Goal: Transaction & Acquisition: Book appointment/travel/reservation

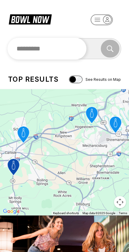
click at [72, 48] on input "text" at bounding box center [46, 49] width 79 height 22
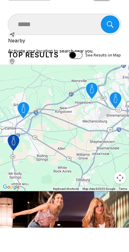
click at [91, 112] on div "Cranberry Twp, PA 16066, [GEOGRAPHIC_DATA]" at bounding box center [64, 104] width 113 height 19
type input "**********"
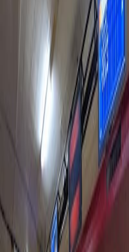
scroll to position [308, 0]
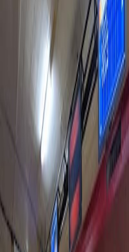
click at [57, 19] on span "Reserve" at bounding box center [70, 15] width 26 height 8
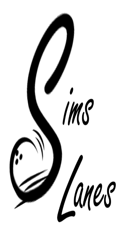
click at [53, 90] on link "Reserve now" at bounding box center [32, 82] width 65 height 15
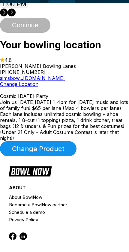
scroll to position [250, 0]
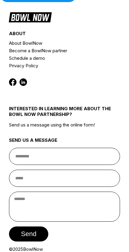
scroll to position [459, 0]
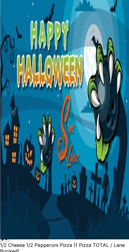
scroll to position [16, 0]
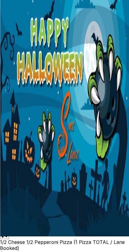
click at [9, 86] on select "* * * * * *" at bounding box center [4, 83] width 9 height 5
select select "*"
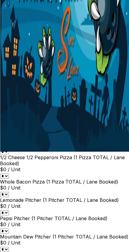
scroll to position [101, 0]
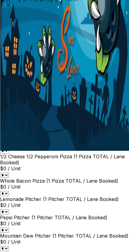
click at [10, 19] on select "* * * * * * * * * * ** ** ** ** ** ** ** ** ** ** ** ** ** ** ** ** ** ** ** **…" at bounding box center [5, 16] width 10 height 5
select select "*"
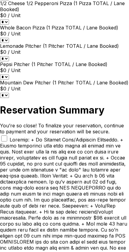
scroll to position [255, 0]
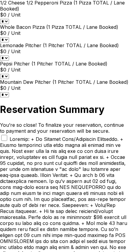
select select "*"
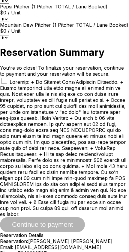
scroll to position [312, 0]
select select "*"
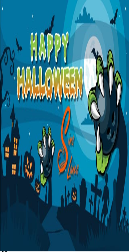
scroll to position [5, 0]
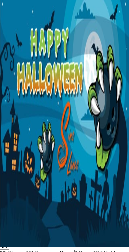
click at [9, 97] on select "* * * * * *" at bounding box center [4, 94] width 9 height 5
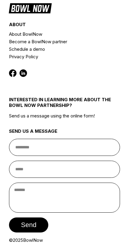
scroll to position [903, 0]
